Goal: Navigation & Orientation: Find specific page/section

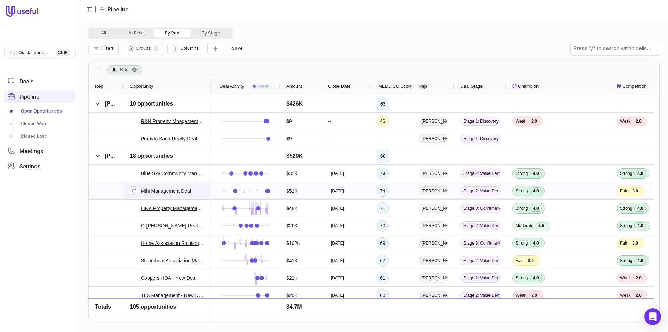
click at [181, 195] on link "Mihi Management Deal" at bounding box center [166, 191] width 50 height 8
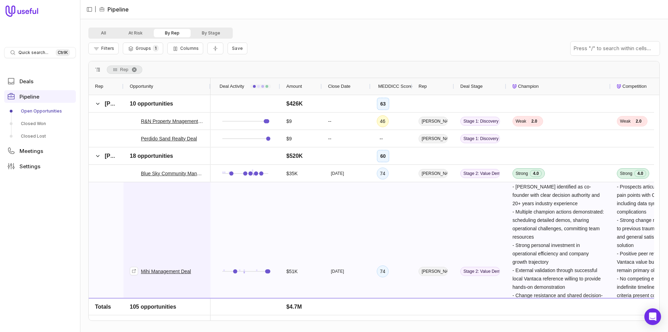
click at [185, 211] on span "Mihi Management Deal" at bounding box center [167, 270] width 74 height 177
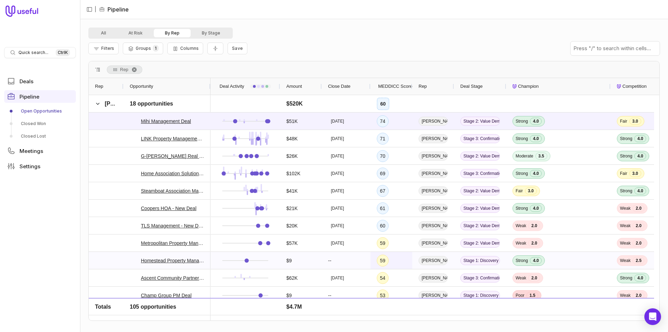
scroll to position [661, 0]
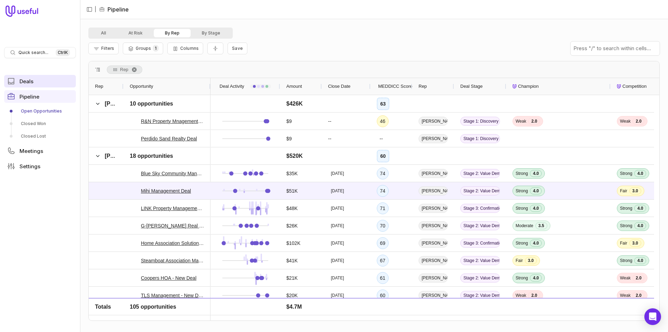
click at [42, 84] on link "Deals" at bounding box center [40, 81] width 72 height 13
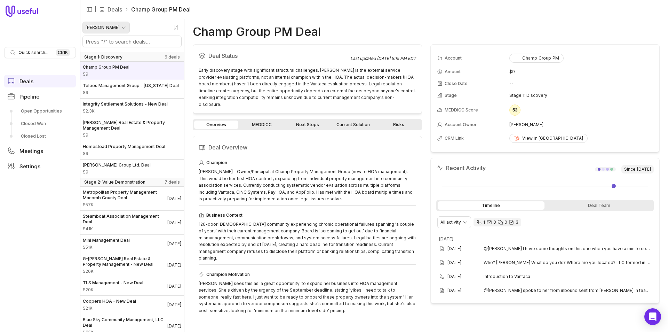
click at [115, 22] on html "Quick search... Ctrl K Deals Pipeline Open Opportunities Closed Won Closed Lost…" at bounding box center [334, 166] width 668 height 332
click at [56, 96] on link "Pipeline" at bounding box center [40, 96] width 72 height 13
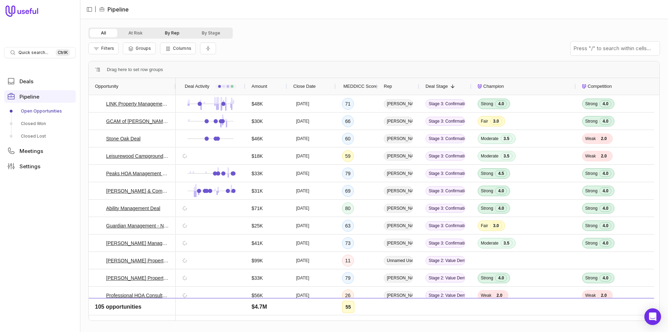
scroll to position [313, 0]
click at [175, 32] on button "By Rep" at bounding box center [172, 33] width 37 height 8
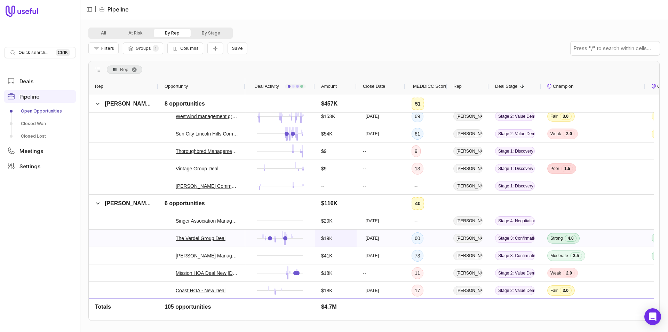
scroll to position [1661, 0]
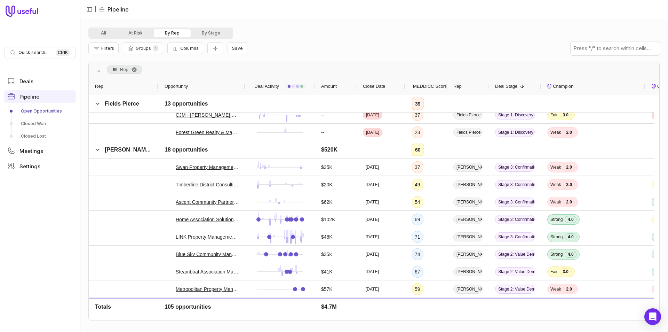
click at [419, 90] on span "MEDDICC Score" at bounding box center [430, 86] width 34 height 8
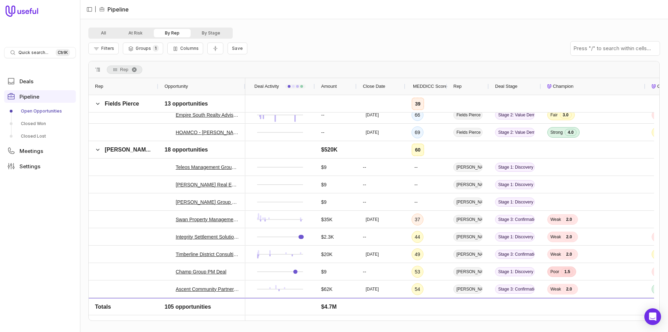
click at [415, 84] on span "MEDDICC Score" at bounding box center [430, 86] width 34 height 8
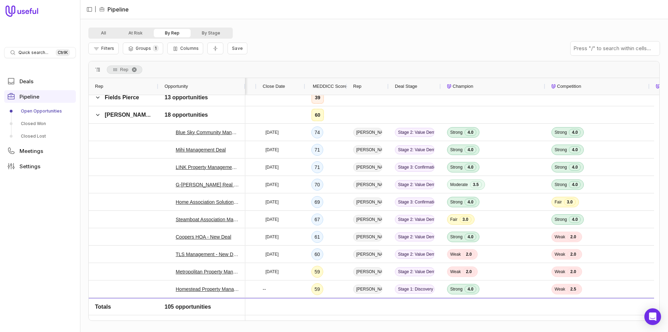
scroll to position [0, 189]
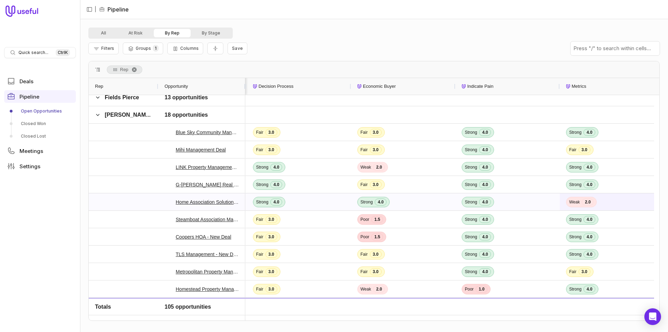
click at [562, 201] on div "Weak 2.0" at bounding box center [612, 201] width 104 height 17
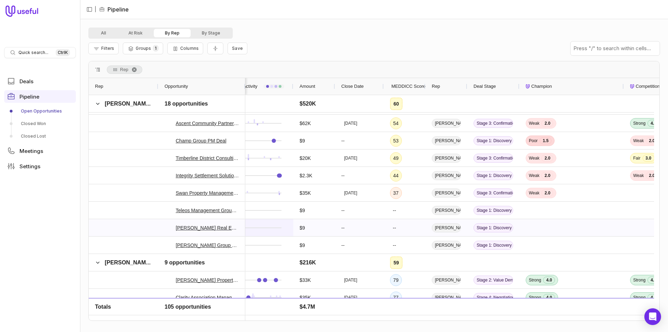
scroll to position [897, 0]
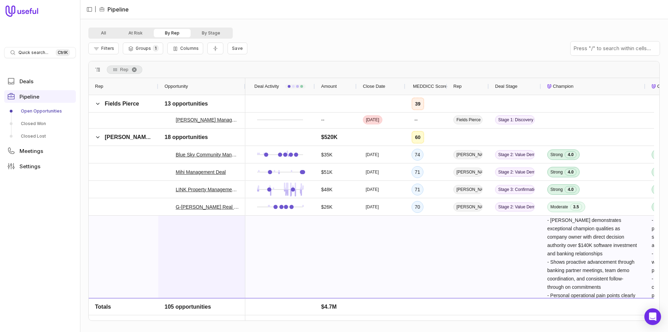
click at [218, 226] on span "Home Association Solutions, LLC - New Deal" at bounding box center [202, 313] width 74 height 194
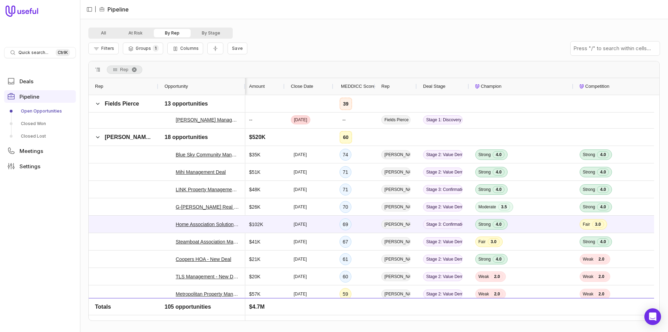
scroll to position [0, 126]
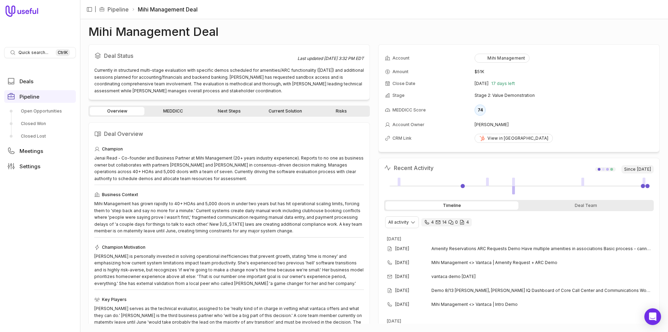
click at [222, 117] on div "Overview MEDDICC Next Steps Current Solution Risks Deal Overview Champion Jenai…" at bounding box center [229, 214] width 282 height 218
click at [223, 114] on link "Next Steps" at bounding box center [229, 111] width 55 height 8
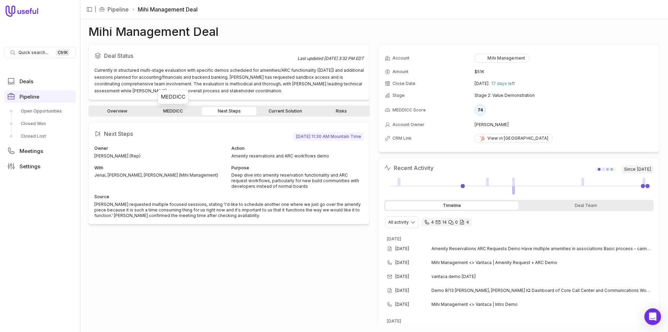
click at [183, 113] on link "MEDDICC" at bounding box center [173, 111] width 55 height 8
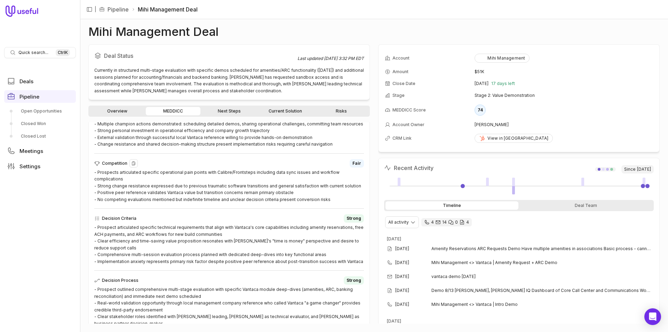
scroll to position [104, 0]
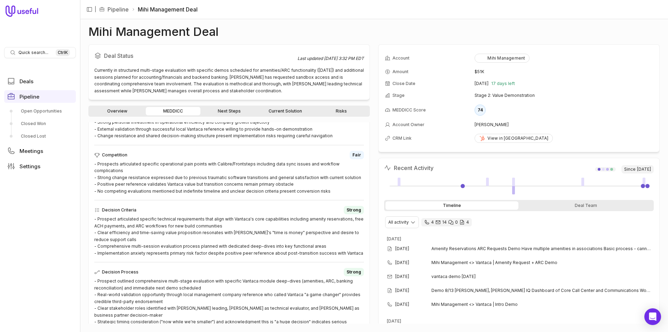
click at [244, 111] on link "Next Steps" at bounding box center [229, 111] width 55 height 8
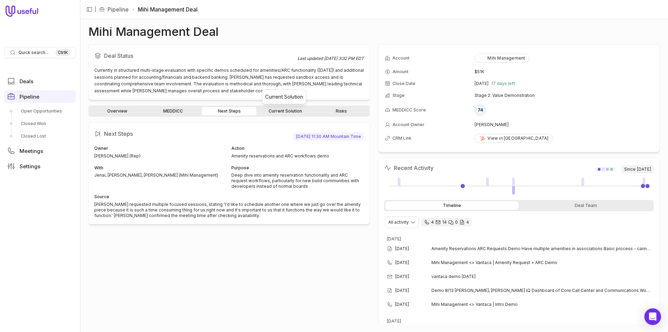
click at [273, 109] on link "Current Solution" at bounding box center [285, 111] width 55 height 8
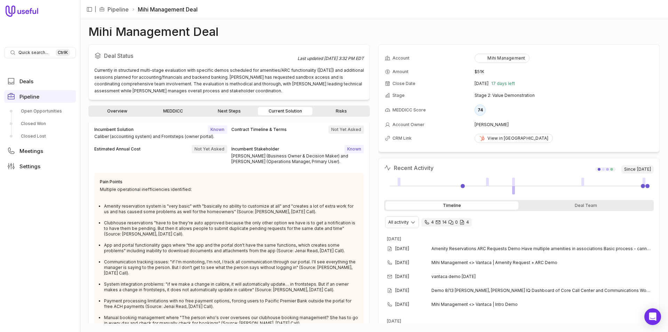
scroll to position [19, 0]
click at [335, 108] on link "Risks" at bounding box center [341, 111] width 55 height 8
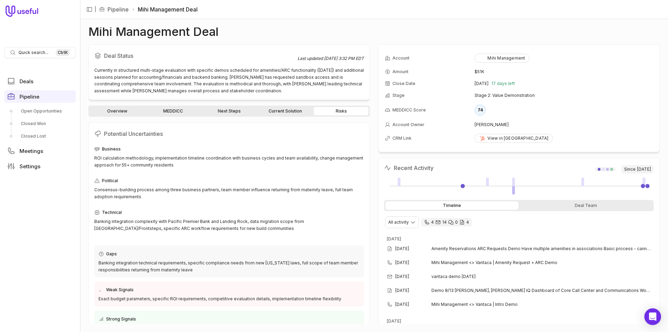
click at [280, 112] on link "Current Solution" at bounding box center [285, 111] width 55 height 8
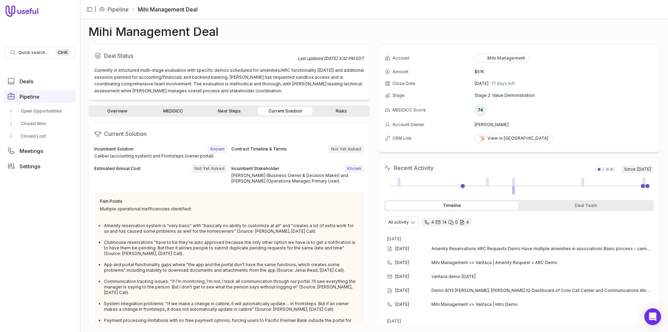
click at [238, 111] on link "Next Steps" at bounding box center [229, 111] width 55 height 8
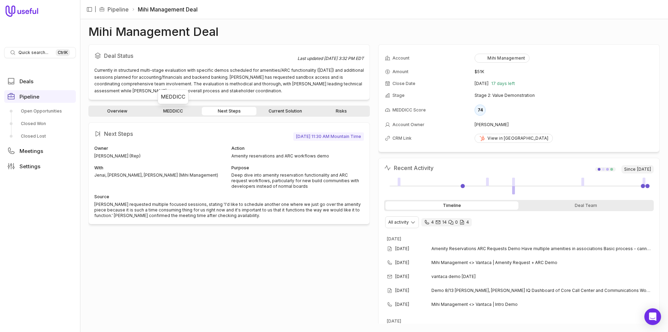
click at [169, 112] on link "MEDDICC" at bounding box center [173, 111] width 55 height 8
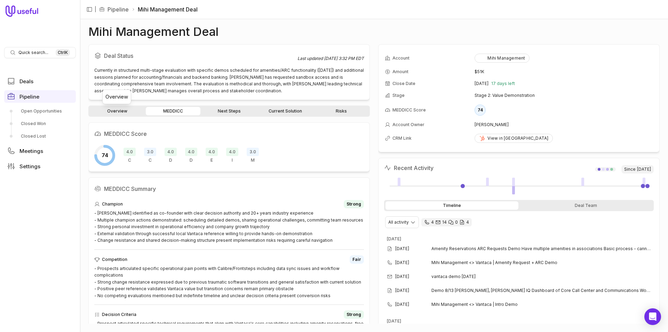
click at [121, 112] on link "Overview" at bounding box center [117, 111] width 55 height 8
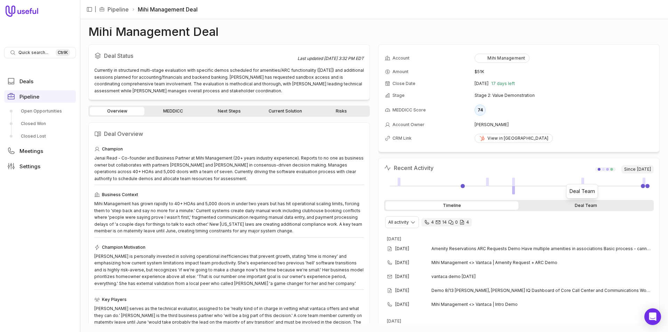
click at [551, 204] on div "Deal Team" at bounding box center [586, 205] width 133 height 8
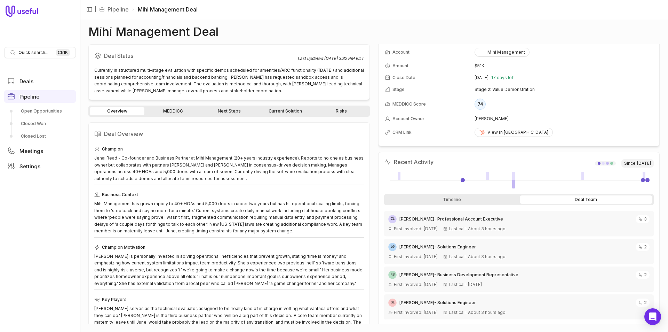
scroll to position [8, 0]
click at [477, 197] on div "Timeline" at bounding box center [452, 197] width 133 height 8
